Goal: Information Seeking & Learning: Learn about a topic

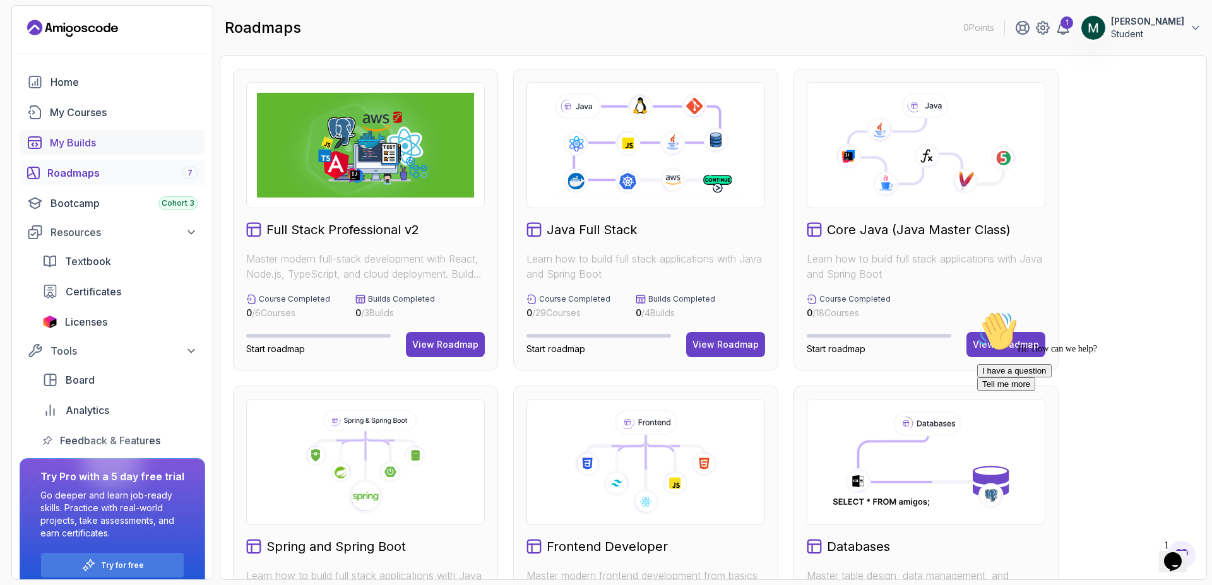
click at [99, 143] on div "My Builds" at bounding box center [124, 142] width 148 height 15
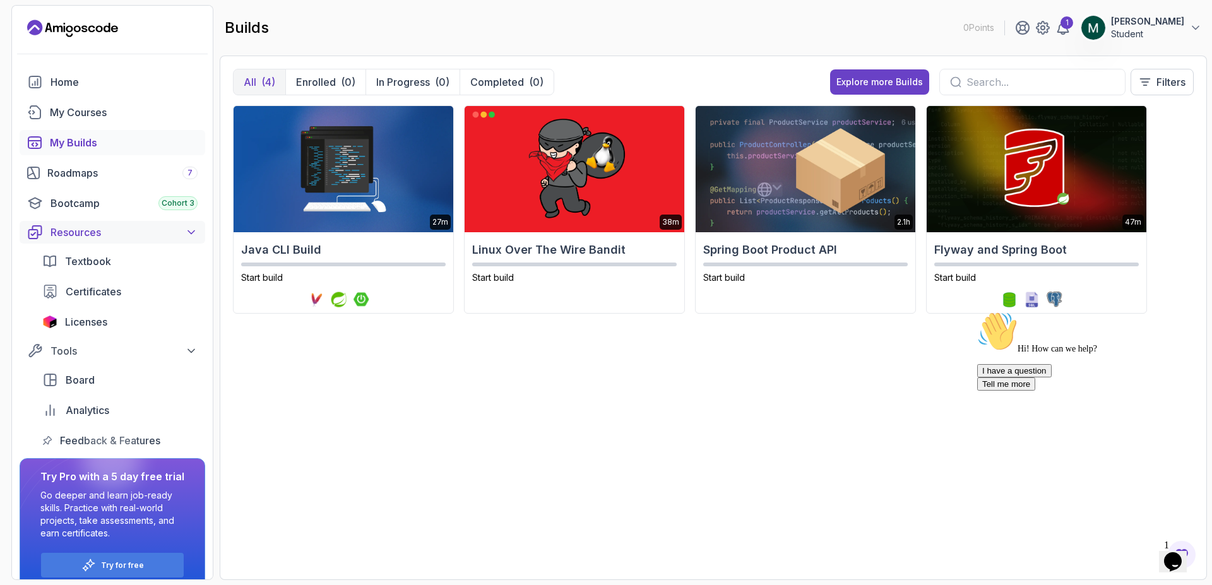
click at [125, 230] on div "Resources" at bounding box center [124, 232] width 147 height 15
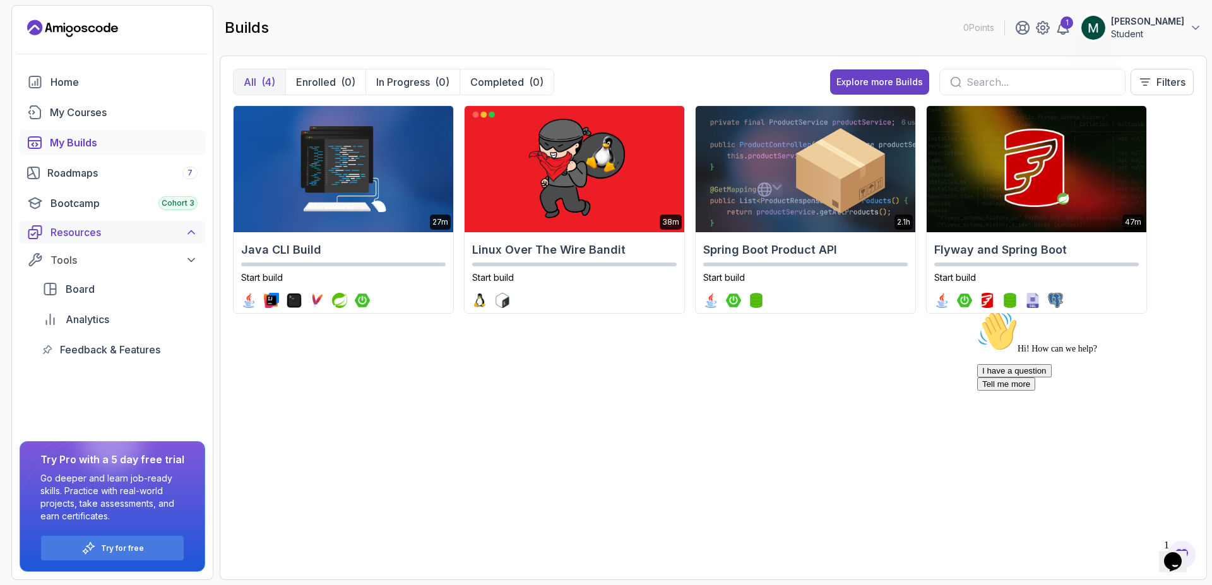
click at [125, 230] on div "Resources" at bounding box center [124, 232] width 147 height 15
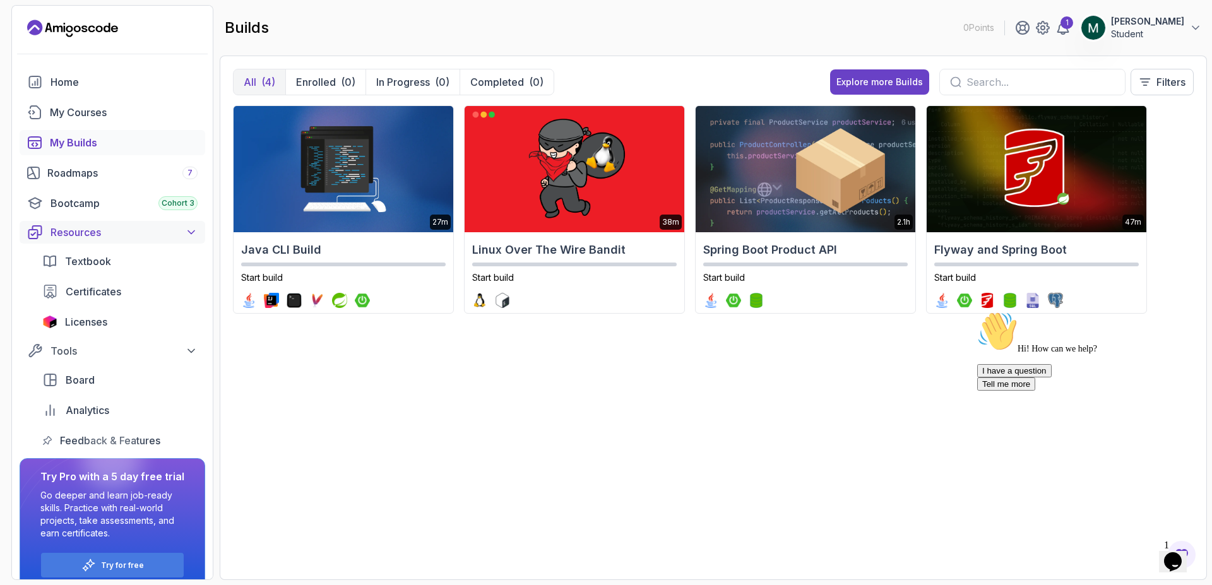
click at [126, 239] on div "Resources" at bounding box center [124, 232] width 147 height 15
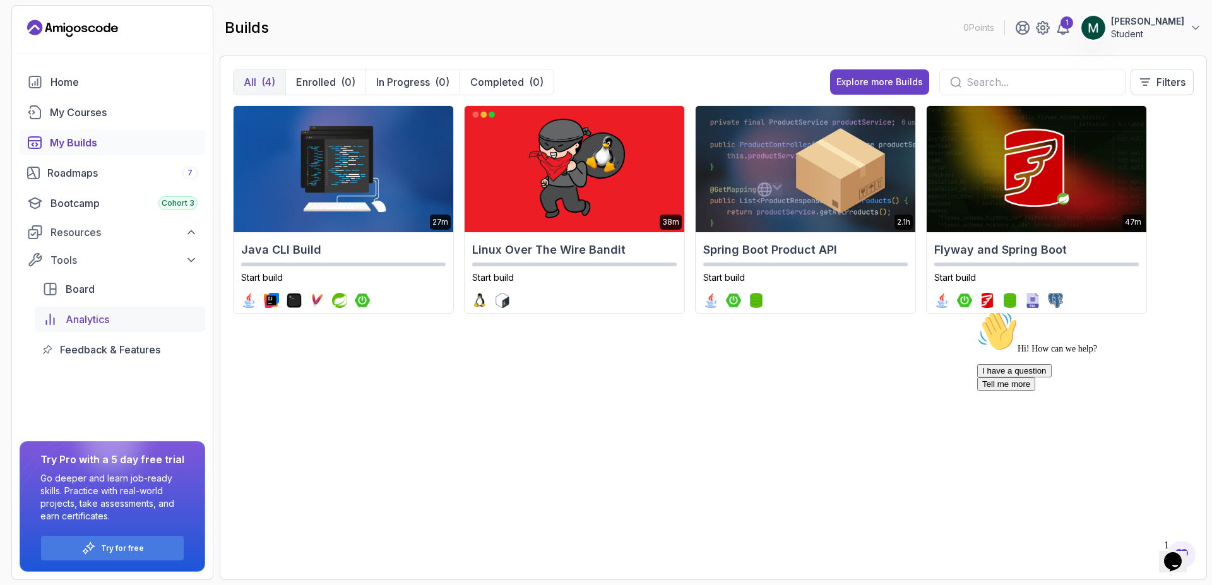
click at [114, 319] on div "Analytics" at bounding box center [132, 319] width 132 height 15
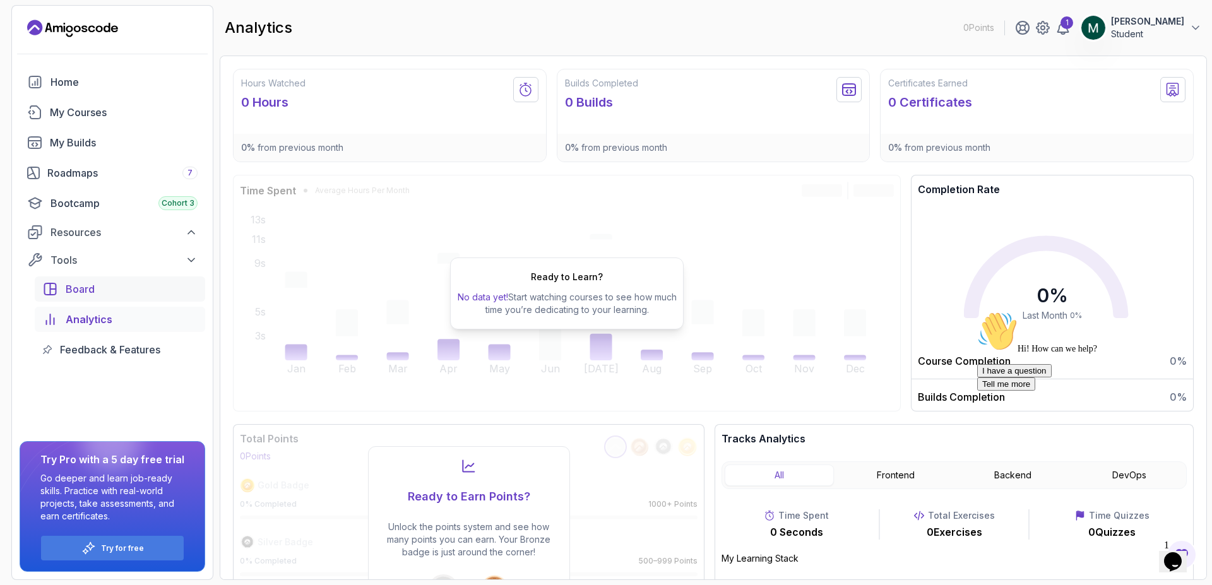
click at [101, 294] on div "Board" at bounding box center [132, 289] width 132 height 15
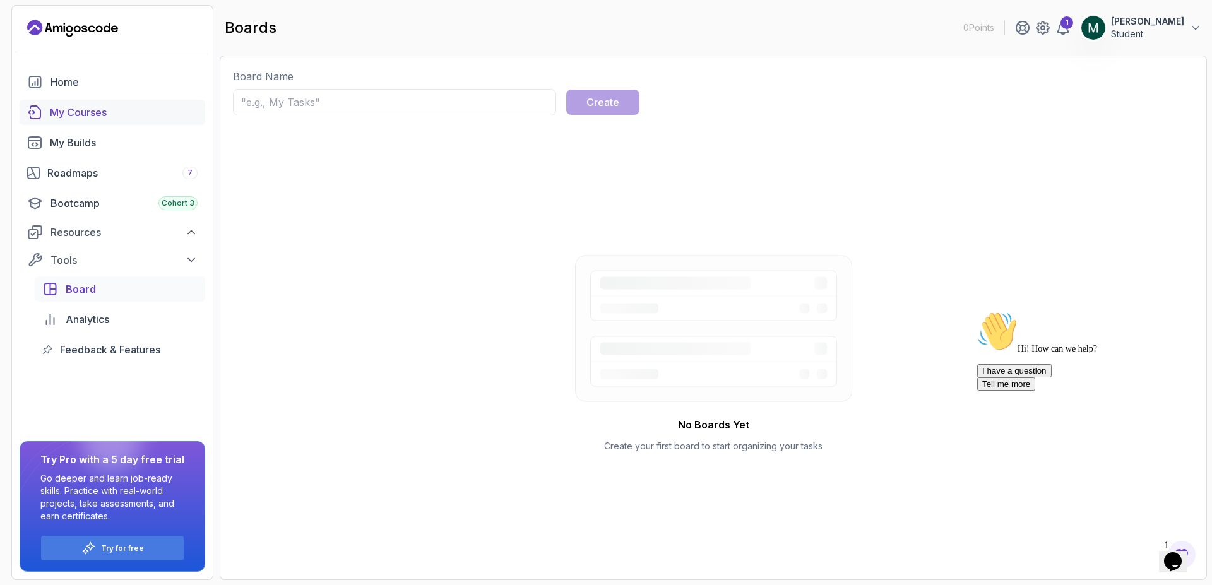
click at [128, 109] on div "My Courses" at bounding box center [124, 112] width 148 height 15
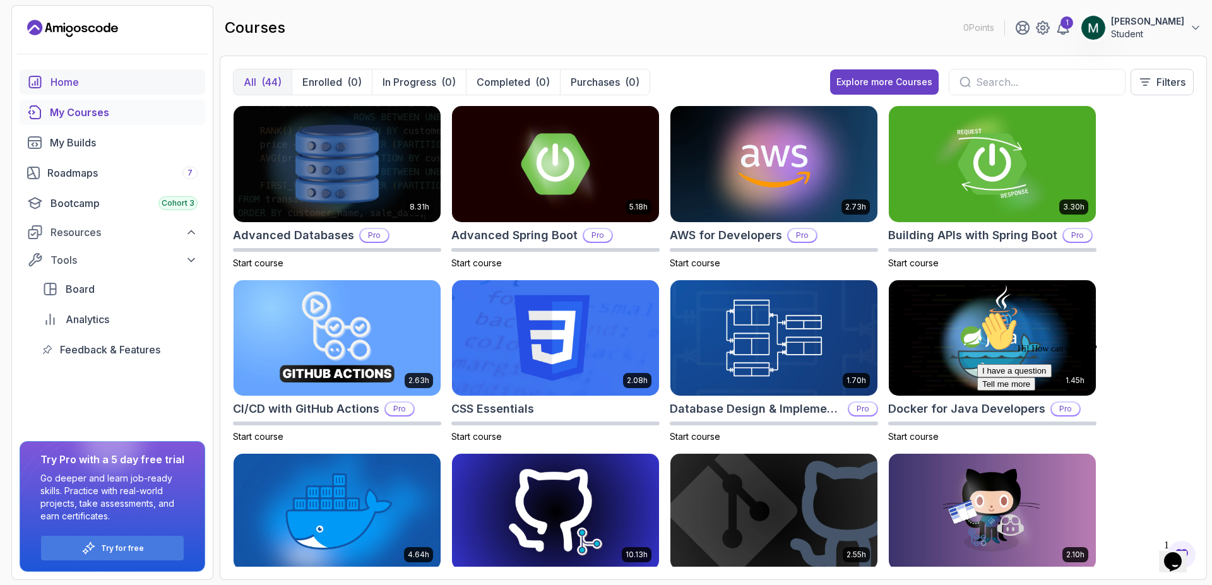
click at [70, 73] on link "Home" at bounding box center [113, 81] width 186 height 25
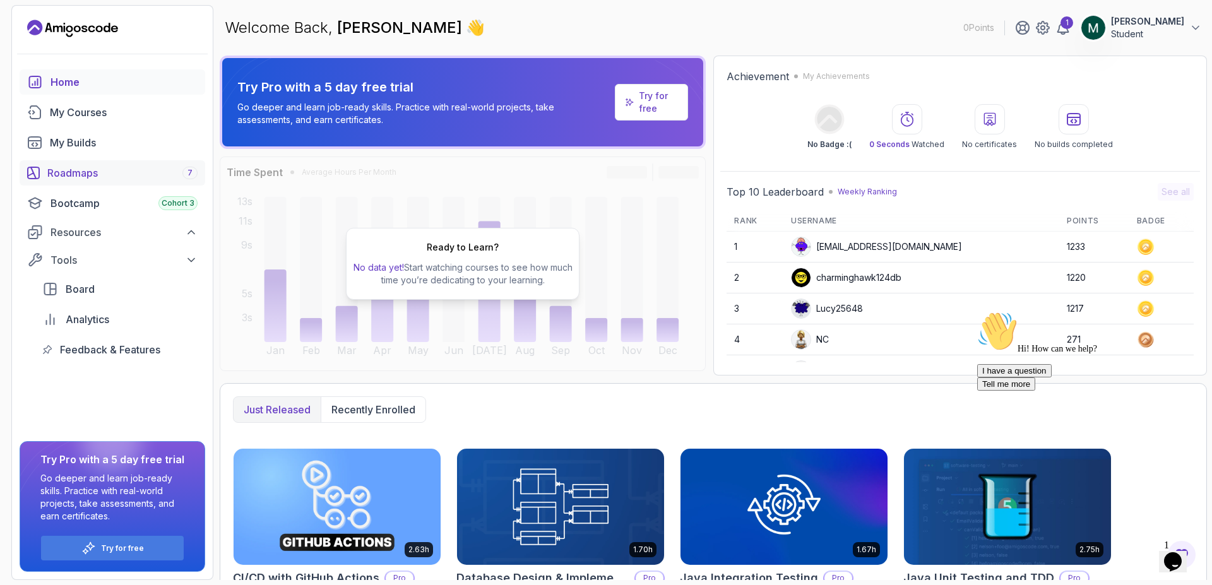
click at [114, 178] on div "Roadmaps 7" at bounding box center [122, 172] width 150 height 15
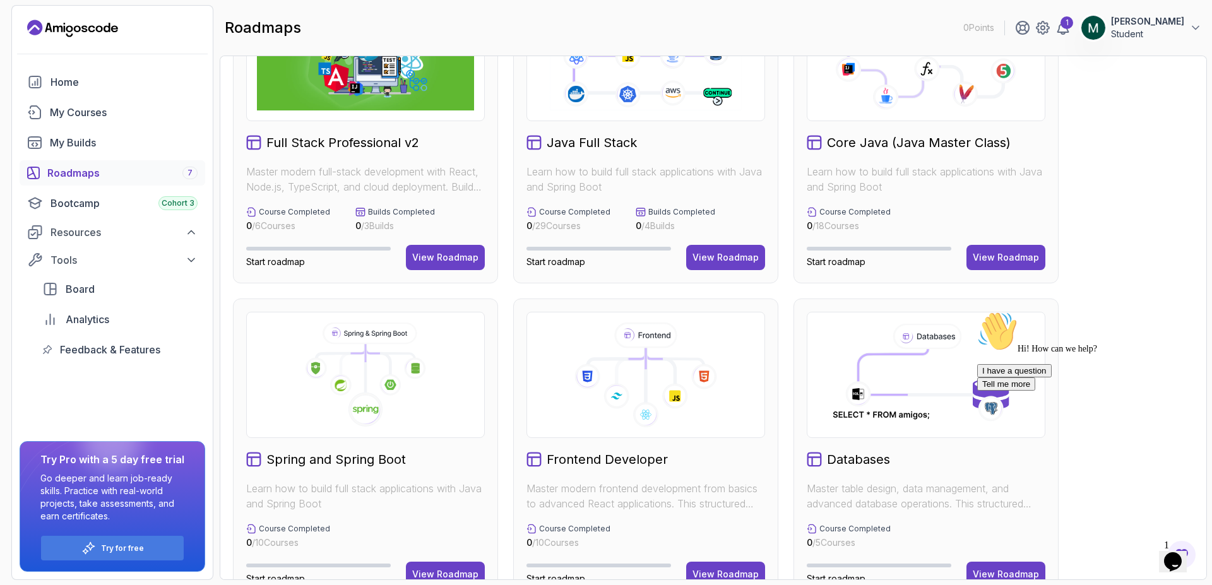
scroll to position [152, 0]
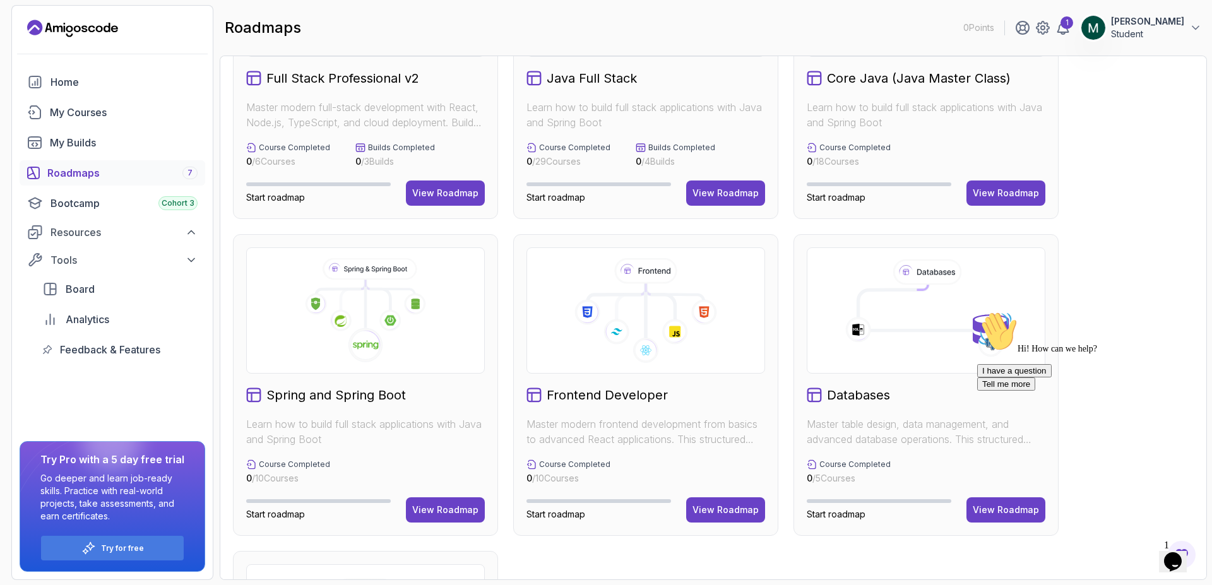
click at [982, 391] on div "I have a question Tell me more" at bounding box center [1091, 377] width 227 height 27
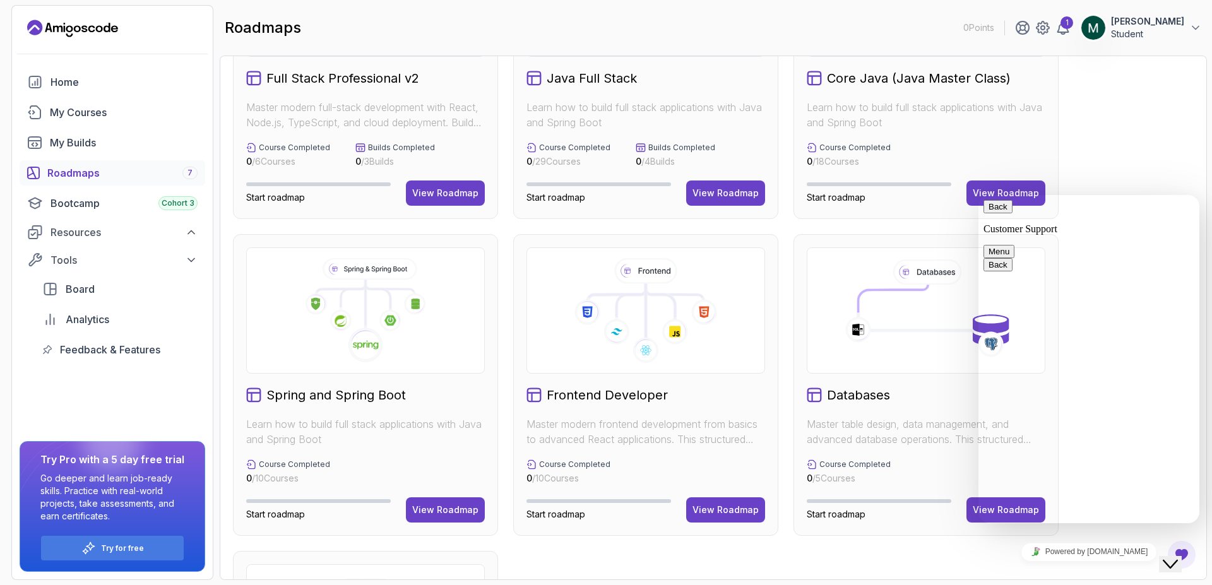
drag, startPoint x: 1110, startPoint y: 150, endPoint x: 183, endPoint y: 5, distance: 938.3
click at [1110, 150] on div "Full Stack Professional v2 Master modern full-stack development with React, Nod…" at bounding box center [713, 385] width 961 height 936
click at [1015, 245] on button "Menu" at bounding box center [999, 251] width 31 height 13
click at [1171, 159] on div "Full Stack Professional v2 Master modern full-stack development with React, Nod…" at bounding box center [713, 385] width 961 height 936
click at [1168, 159] on div "Full Stack Professional v2 Master modern full-stack development with React, Nod…" at bounding box center [713, 385] width 961 height 936
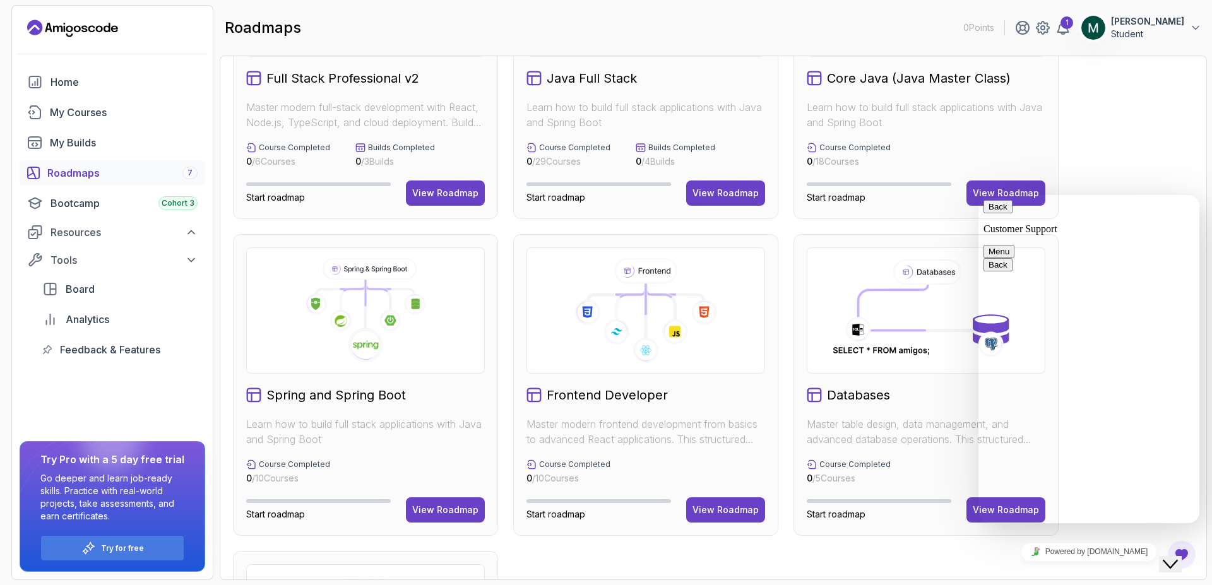
click at [1002, 213] on button "Back" at bounding box center [998, 206] width 29 height 13
drag, startPoint x: 1094, startPoint y: 129, endPoint x: 102, endPoint y: 170, distance: 992.9
click at [1094, 129] on div "Full Stack Professional v2 Master modern full-stack development with React, Nod…" at bounding box center [713, 385] width 961 height 936
click at [875, 486] on div "Databases Master table design, data management, and advanced database operation…" at bounding box center [926, 385] width 265 height 302
click at [863, 345] on icon at bounding box center [926, 310] width 195 height 105
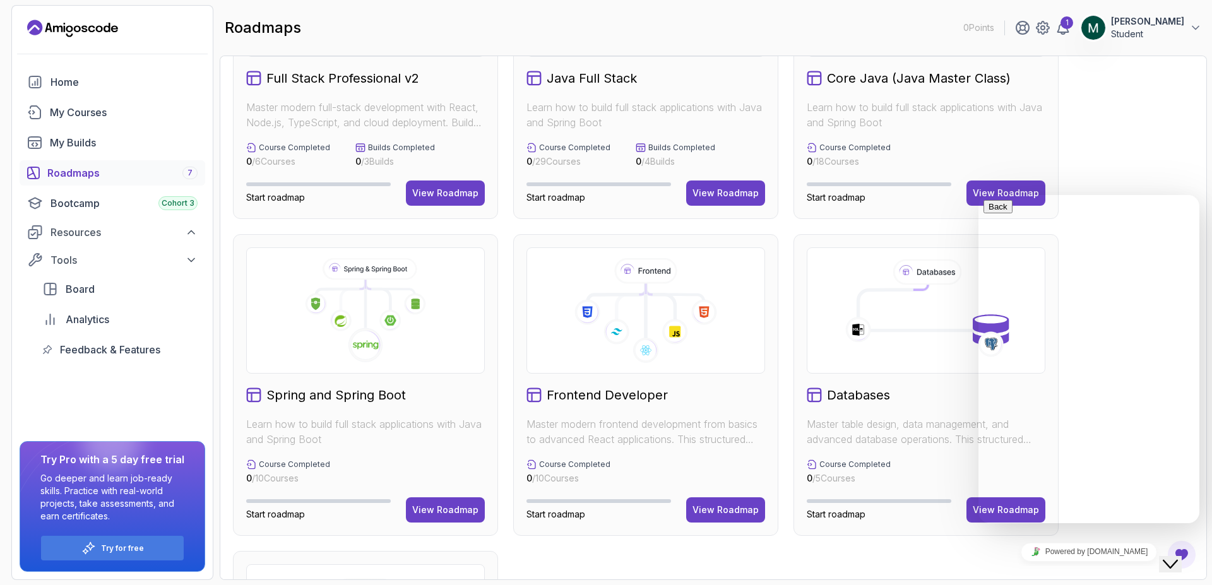
click at [887, 249] on div at bounding box center [926, 311] width 239 height 126
click at [885, 272] on icon at bounding box center [926, 310] width 195 height 105
click at [1176, 558] on icon "Close Chat This icon closes the chat window." at bounding box center [1170, 564] width 15 height 15
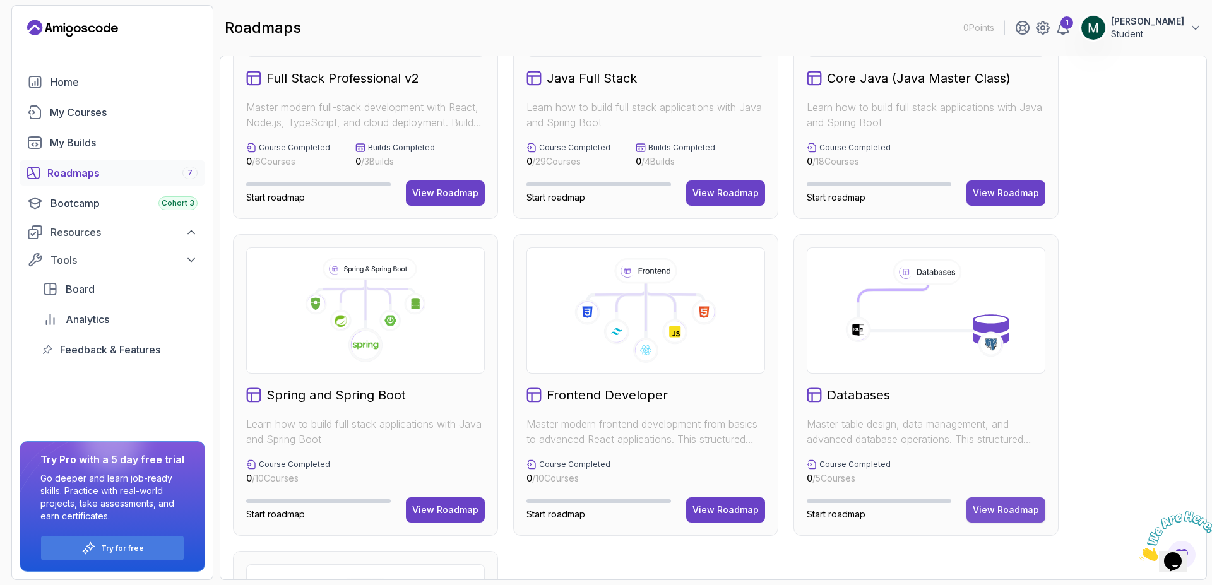
click at [1035, 518] on button "View Roadmap" at bounding box center [1006, 510] width 79 height 25
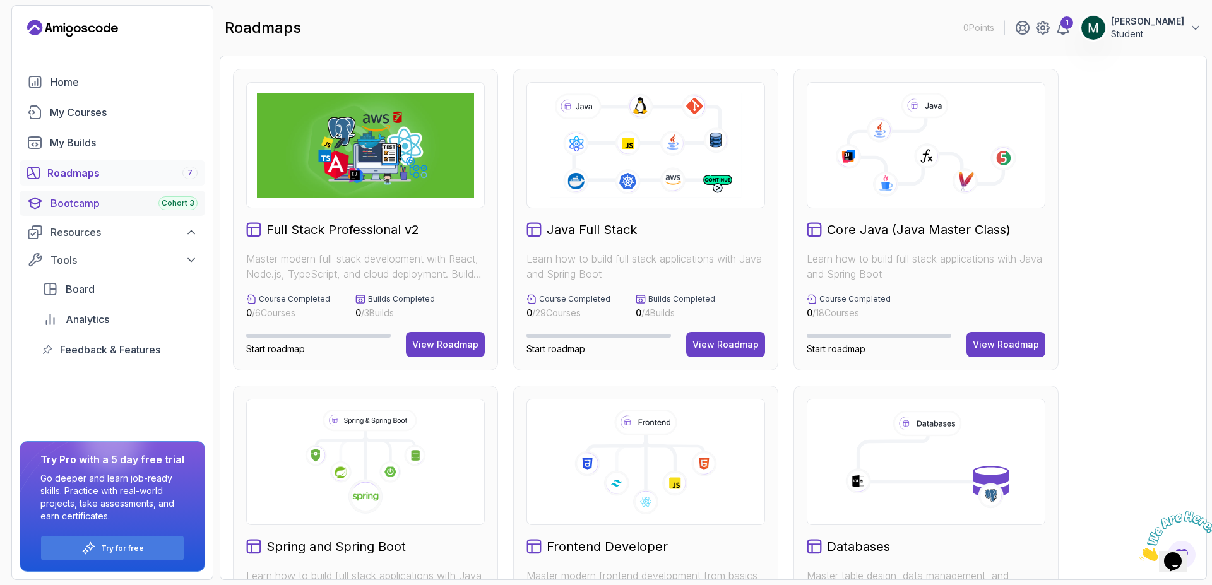
click at [136, 202] on div "Bootcamp Cohort 3" at bounding box center [124, 203] width 147 height 15
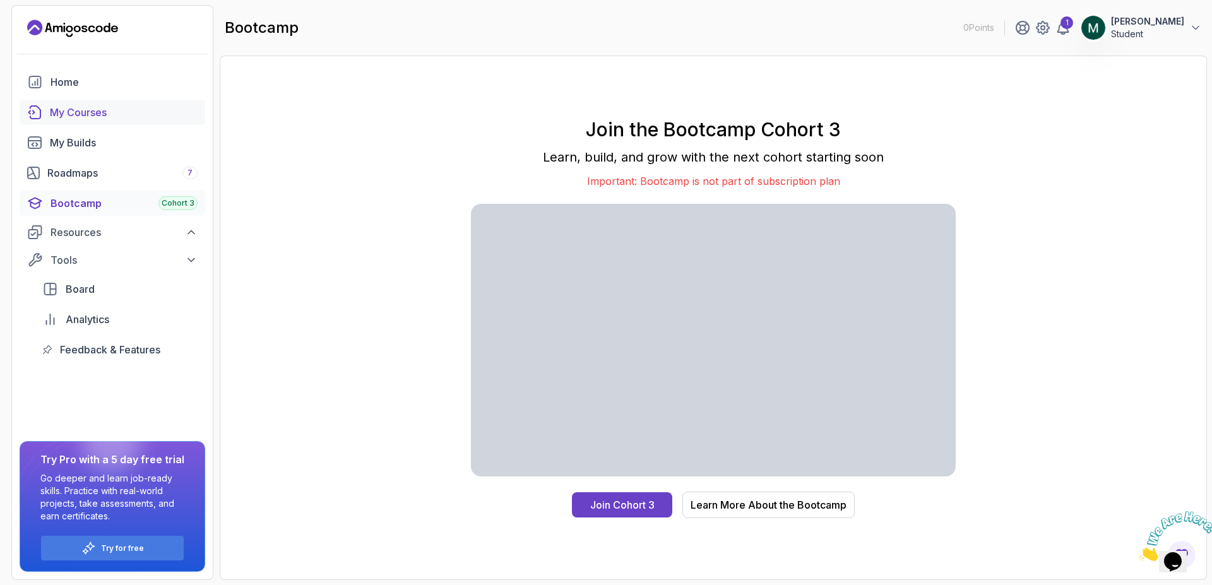
click at [115, 104] on link "My Courses" at bounding box center [113, 112] width 186 height 25
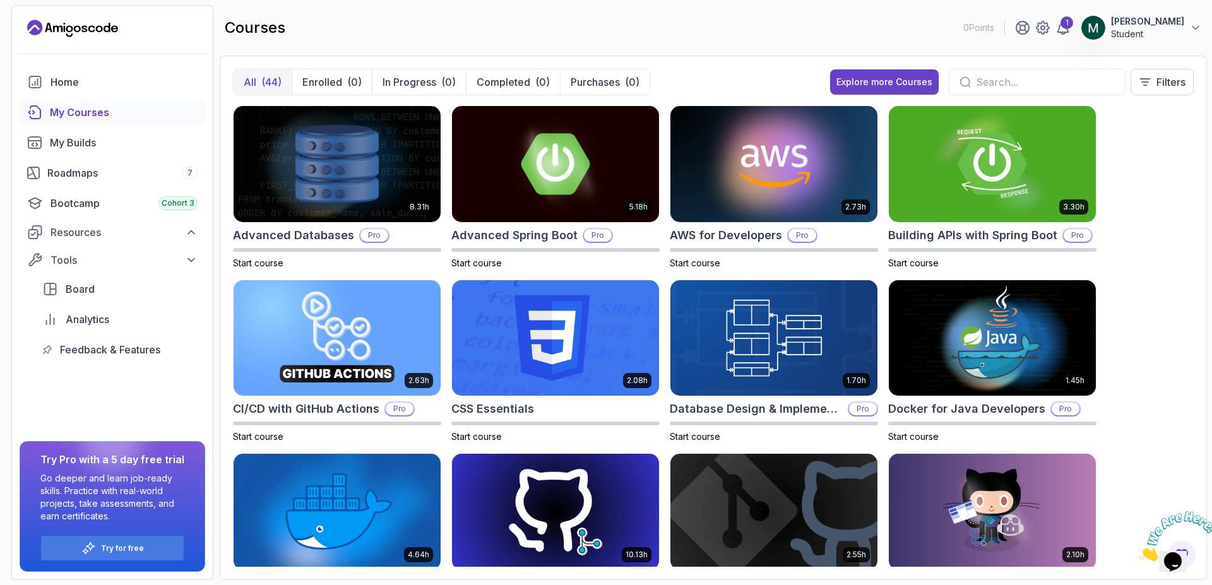
click at [969, 86] on div at bounding box center [1037, 82] width 177 height 27
click at [979, 85] on input "text" at bounding box center [1045, 82] width 139 height 15
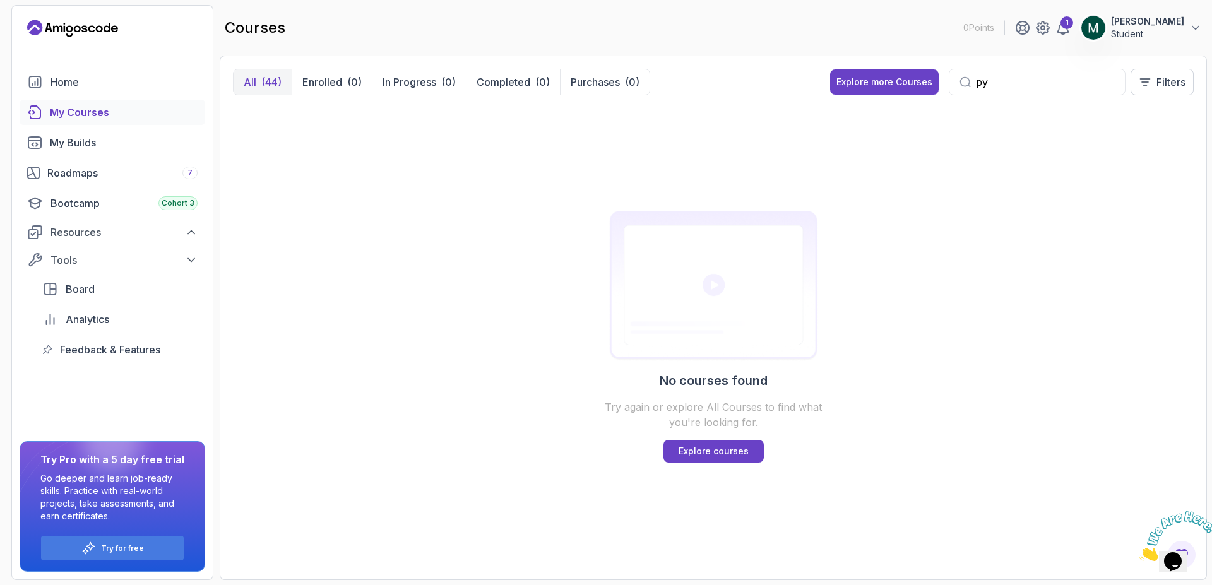
type input "p"
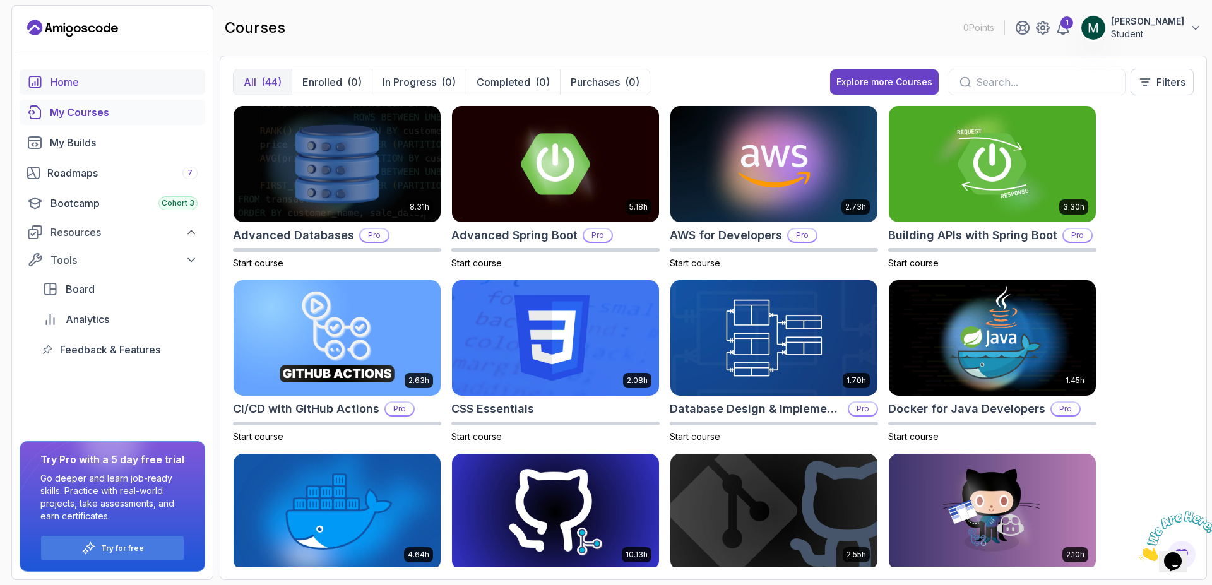
click at [56, 84] on div "Home" at bounding box center [124, 82] width 147 height 15
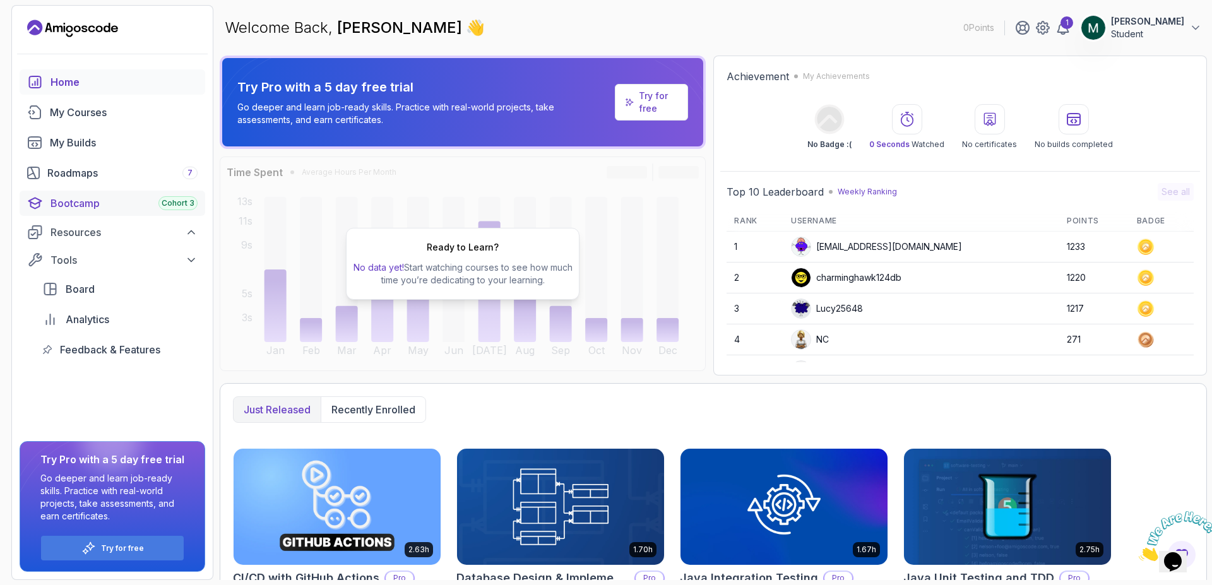
click at [106, 199] on div "Bootcamp Cohort 3" at bounding box center [124, 203] width 147 height 15
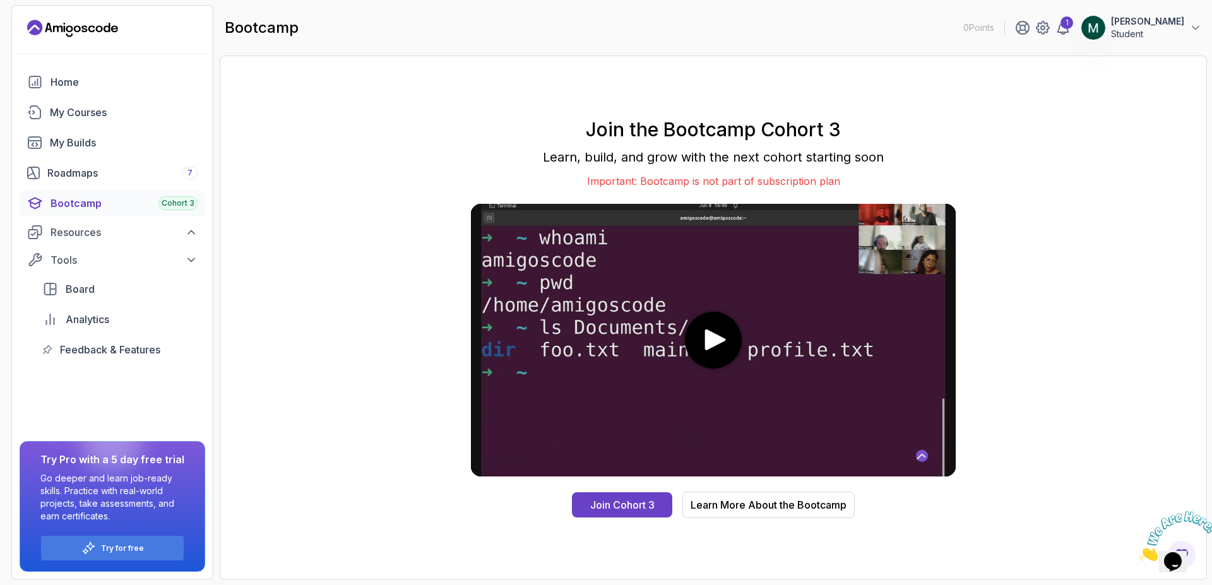
click at [111, 207] on div "Bootcamp Cohort 3" at bounding box center [124, 203] width 147 height 15
click at [96, 233] on div "Resources" at bounding box center [124, 232] width 147 height 15
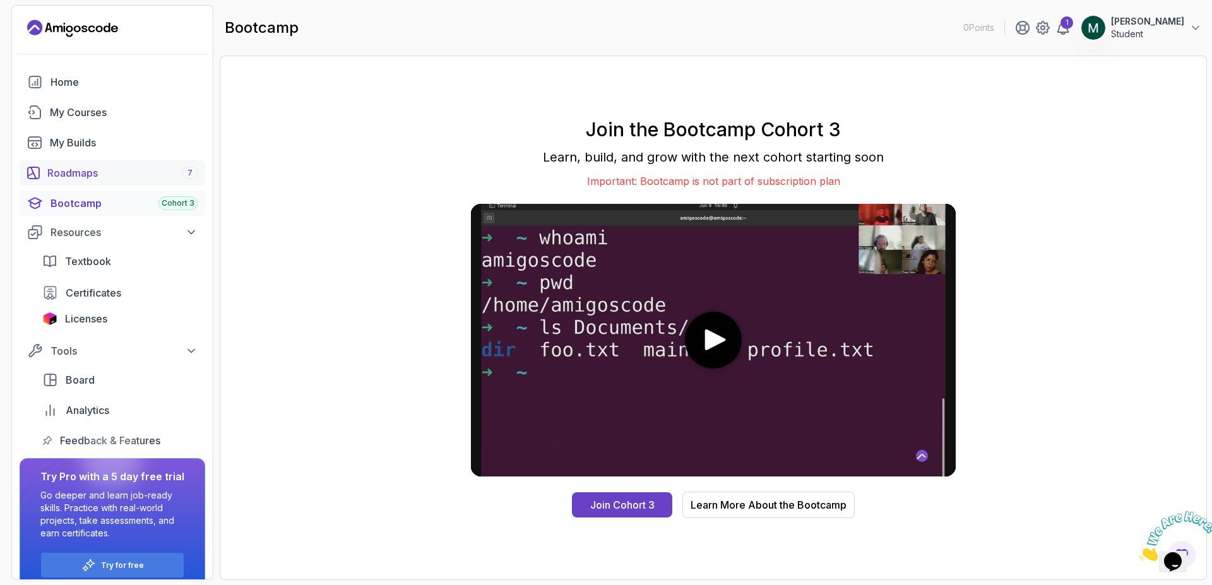
click at [87, 177] on div "Roadmaps 7" at bounding box center [122, 172] width 150 height 15
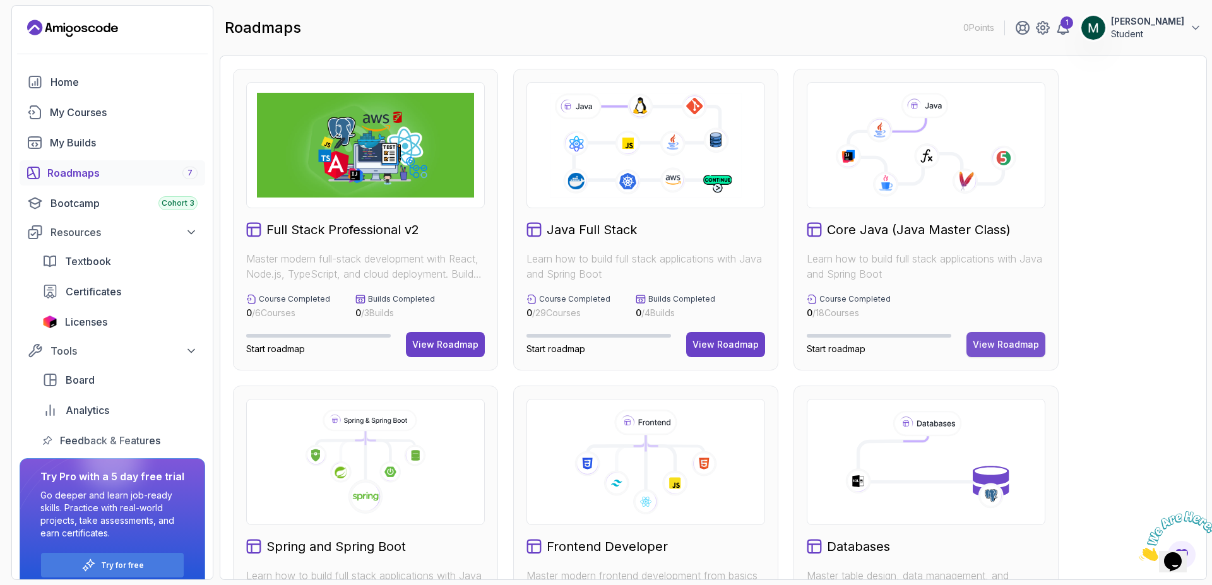
click at [986, 350] on div "View Roadmap" at bounding box center [1006, 344] width 66 height 13
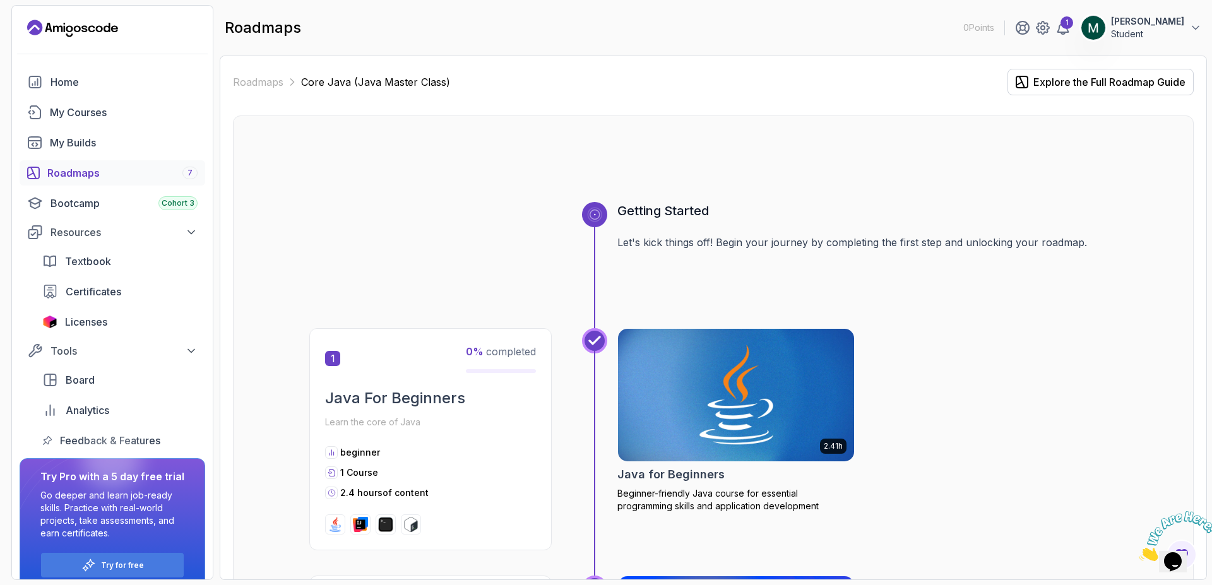
click at [757, 415] on img at bounding box center [737, 395] width 248 height 139
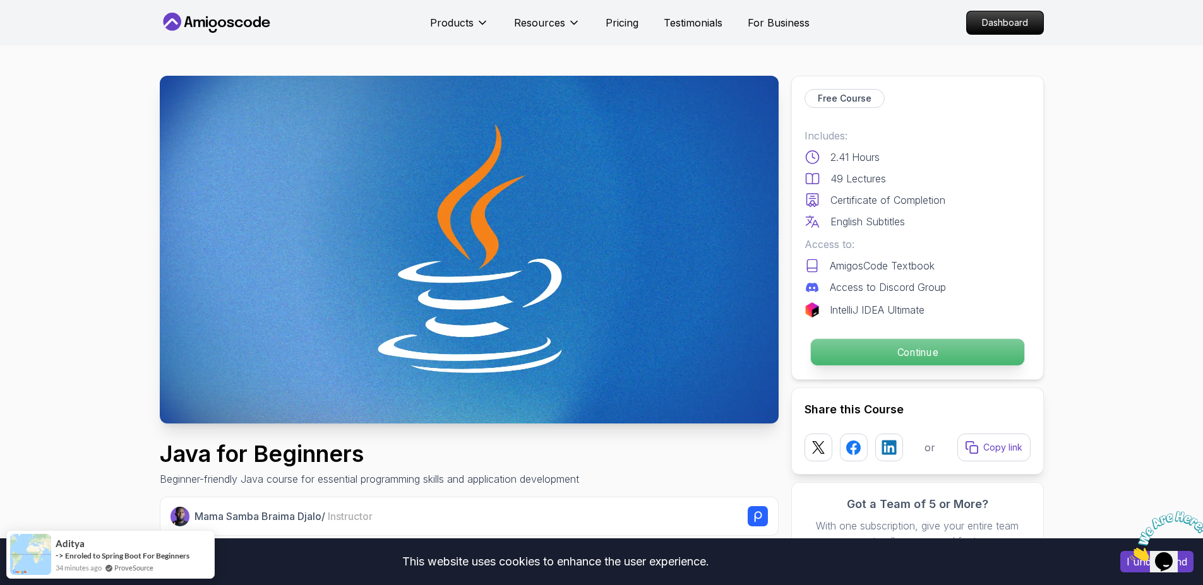
click at [859, 357] on p "Continue" at bounding box center [916, 352] width 213 height 27
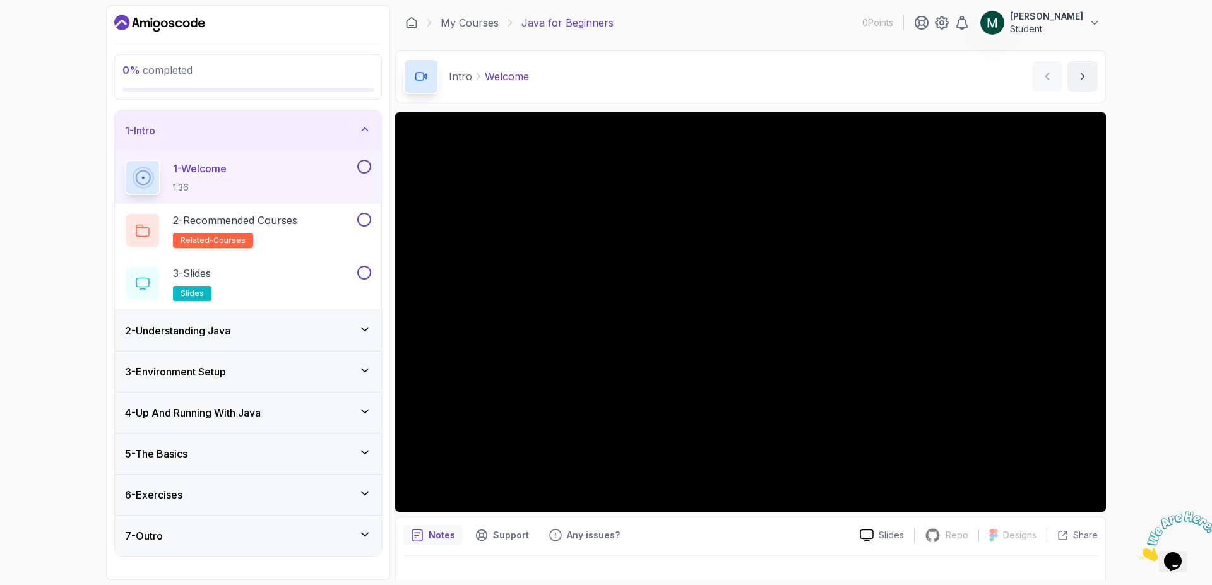
click at [344, 453] on div "5 - The Basics" at bounding box center [248, 453] width 246 height 15
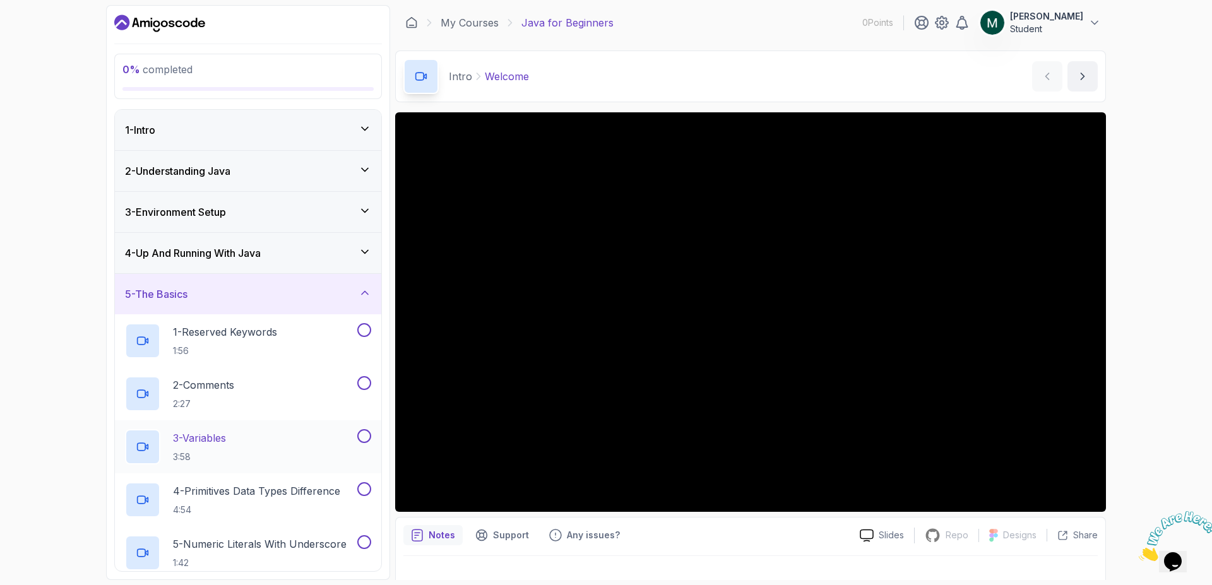
click at [226, 452] on p "3:58" at bounding box center [199, 457] width 53 height 13
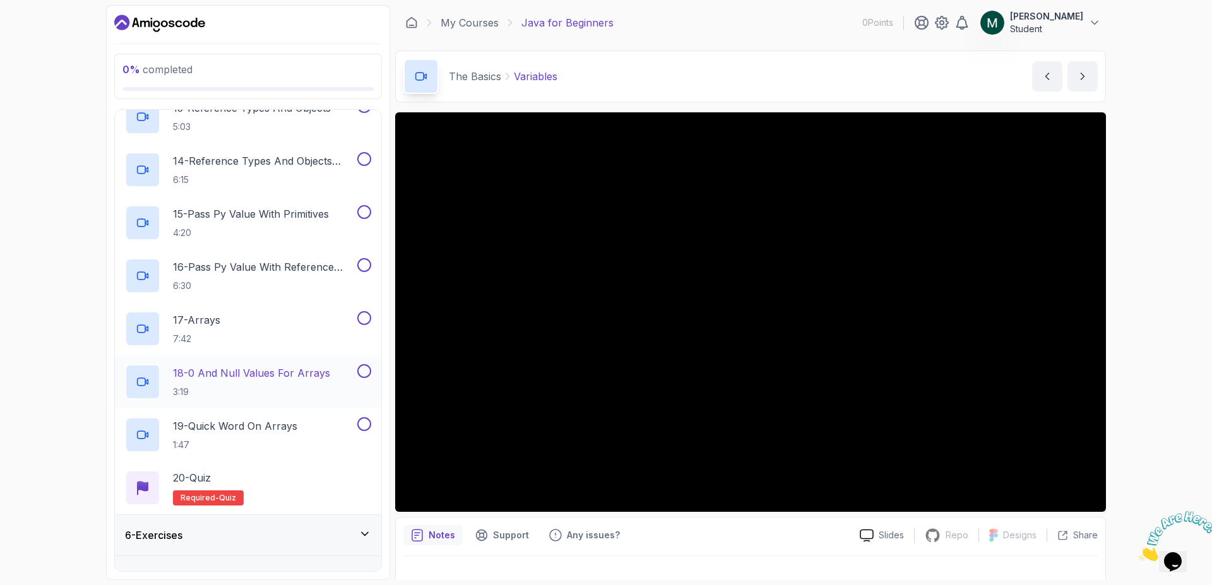
scroll to position [886, 0]
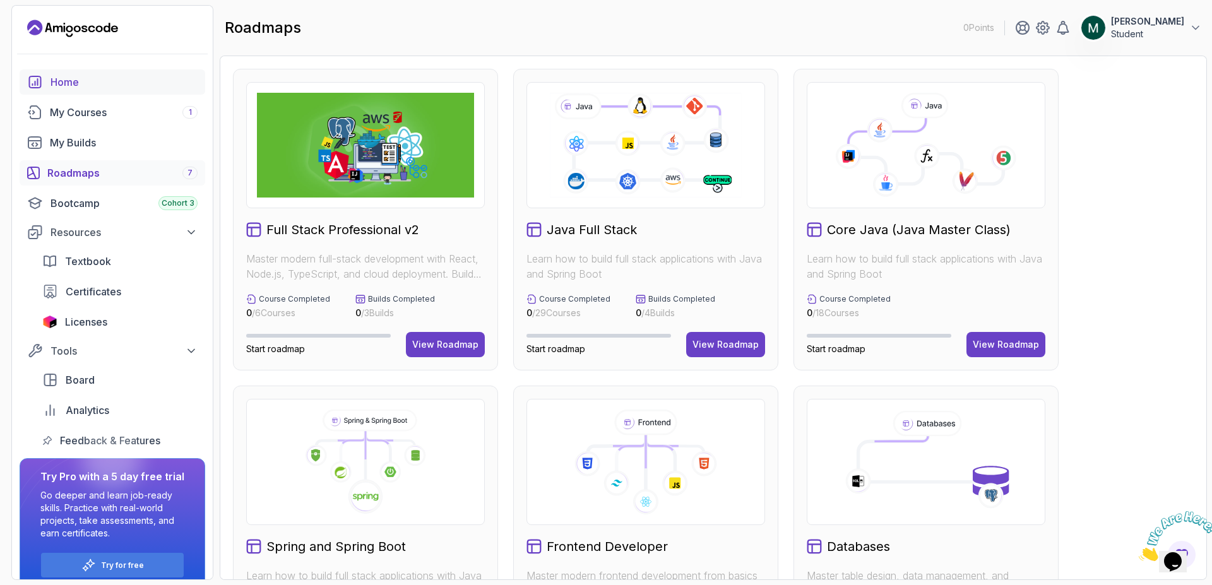
click at [81, 90] on link "Home" at bounding box center [113, 81] width 186 height 25
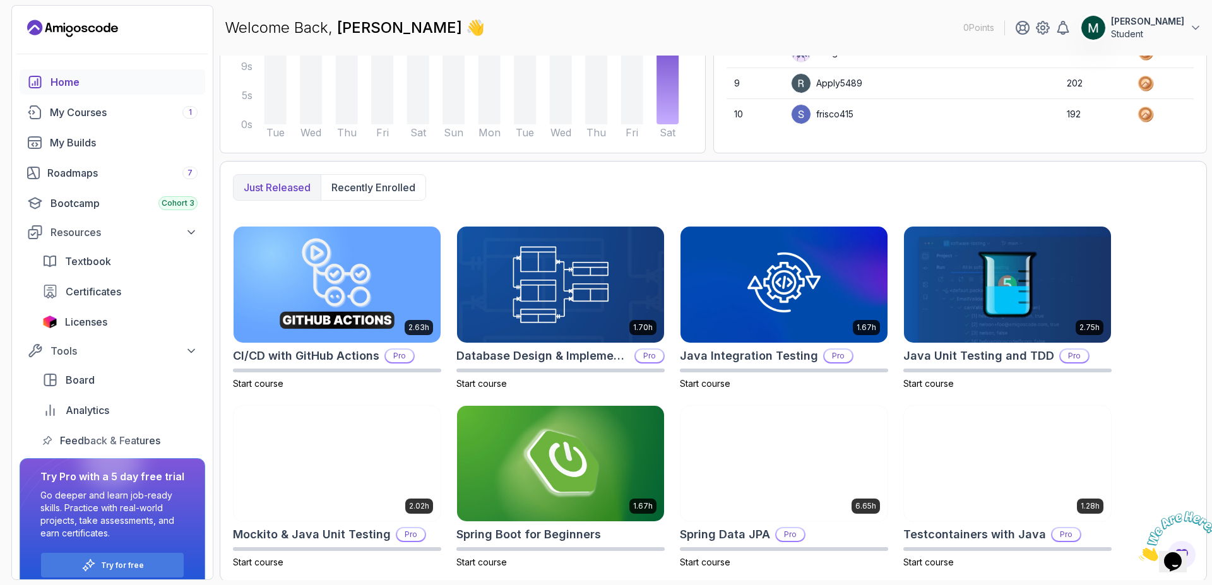
scroll to position [235, 0]
